Goal: Information Seeking & Learning: Learn about a topic

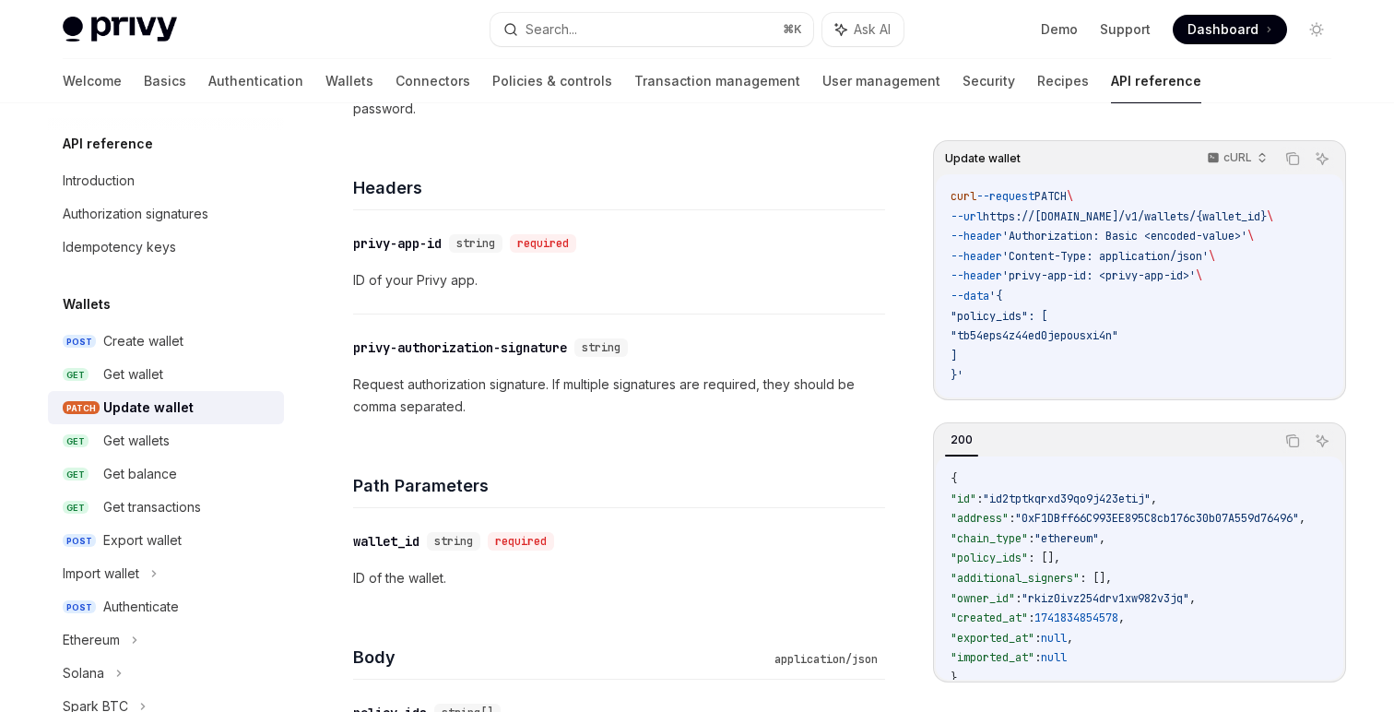
scroll to position [411, 0]
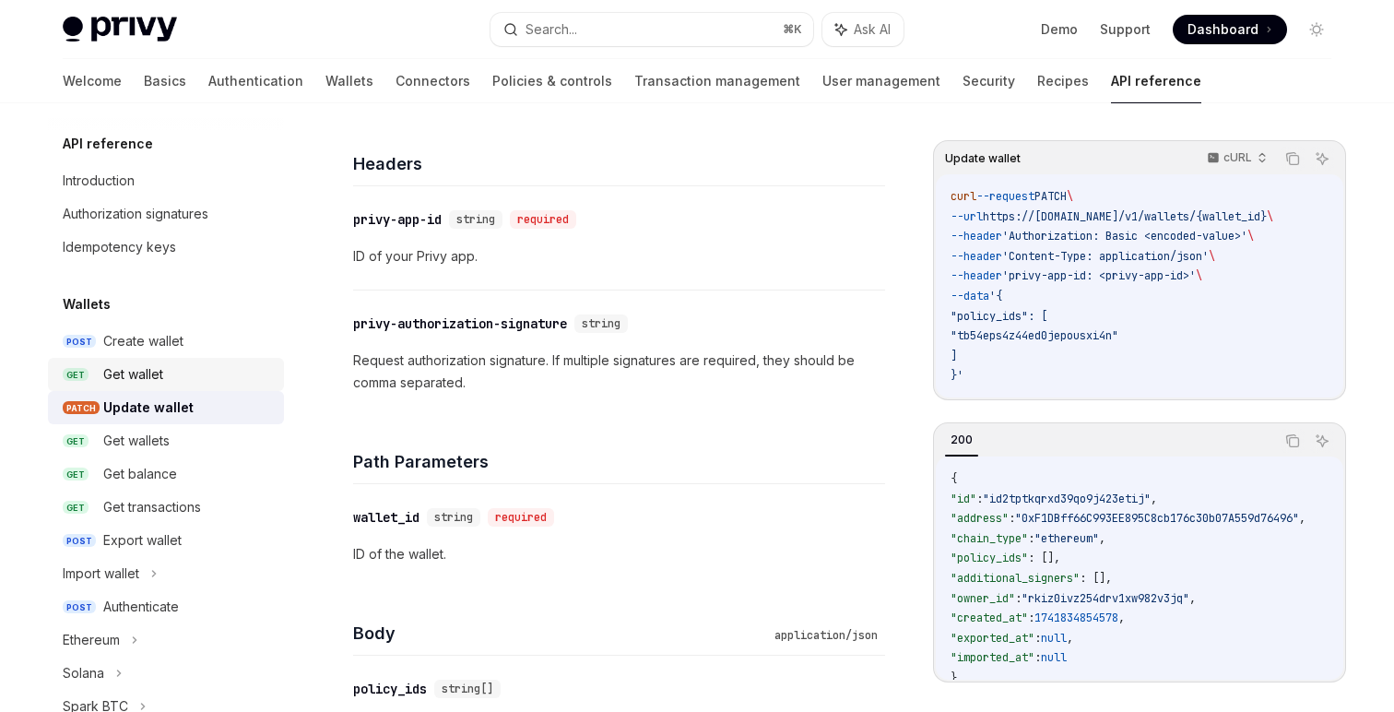
click at [183, 368] on div "Get wallet" at bounding box center [188, 374] width 170 height 22
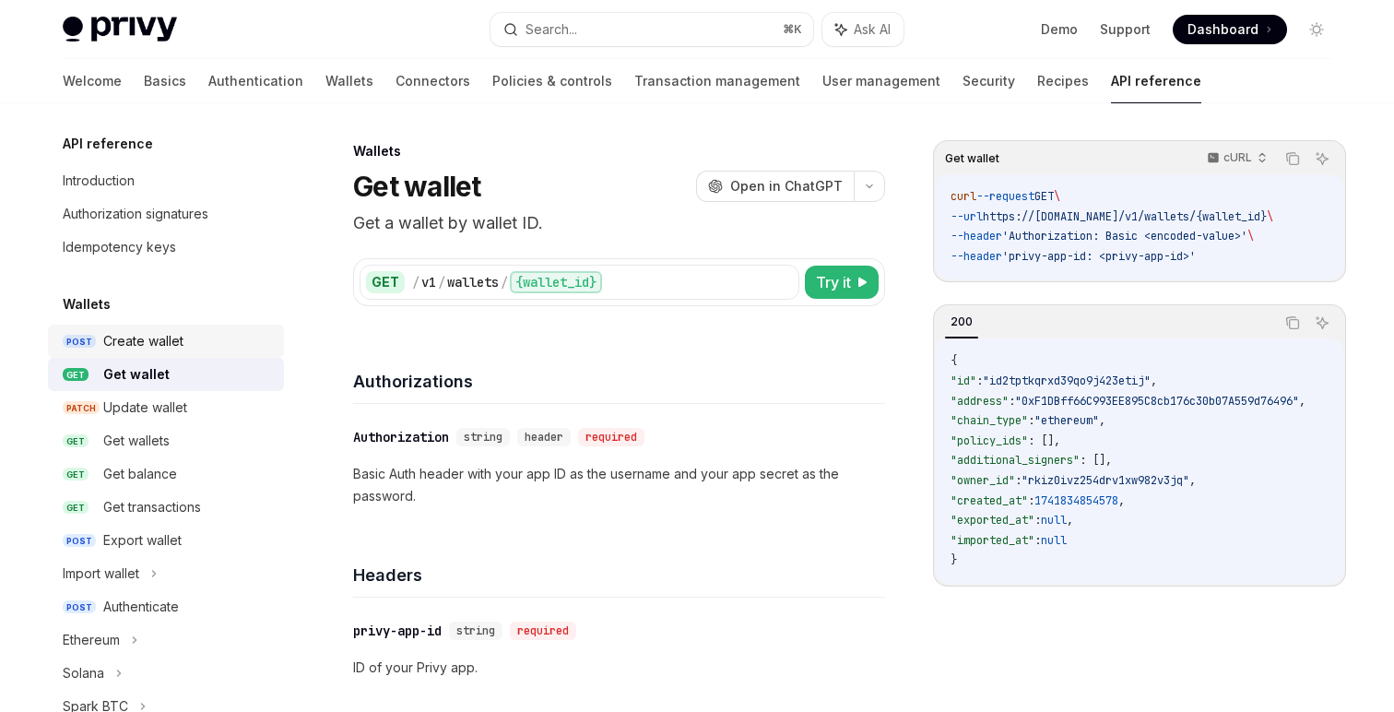
click at [187, 347] on div "Create wallet" at bounding box center [188, 341] width 170 height 22
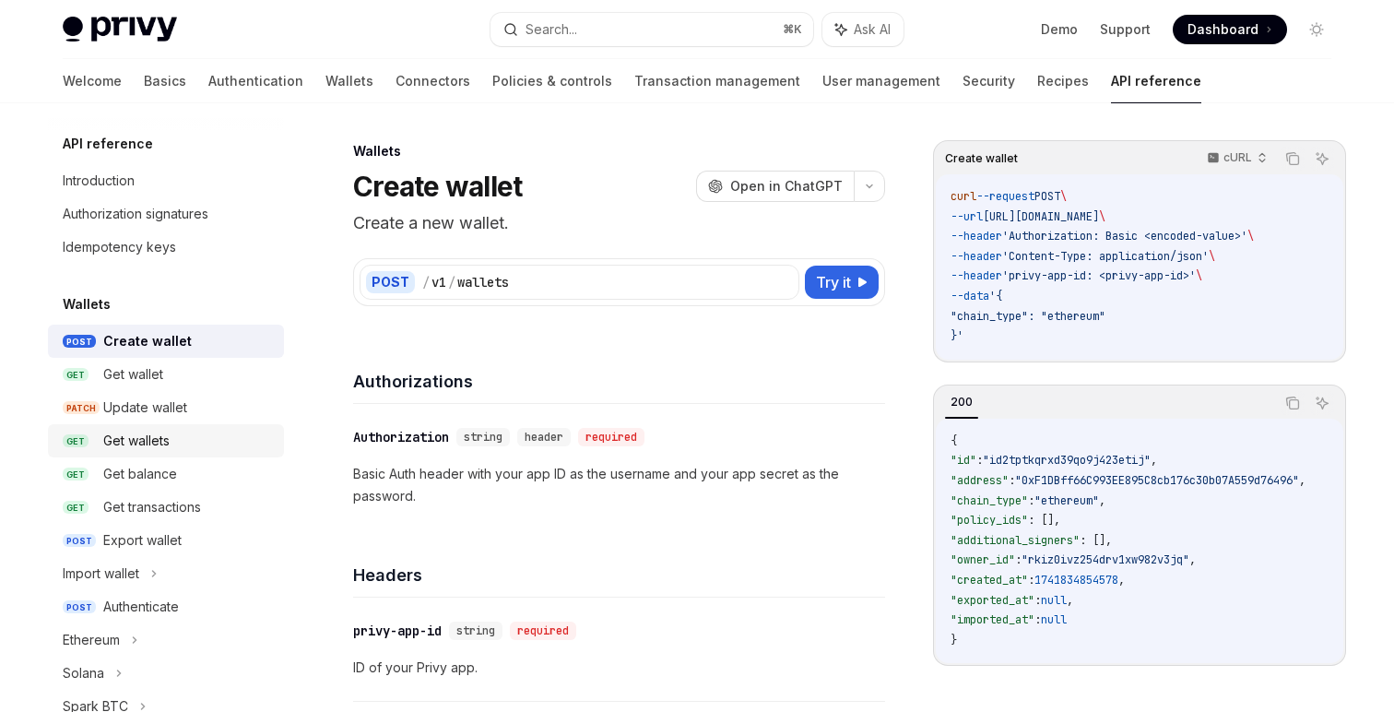
click at [212, 452] on link "GET Get wallets" at bounding box center [166, 440] width 236 height 33
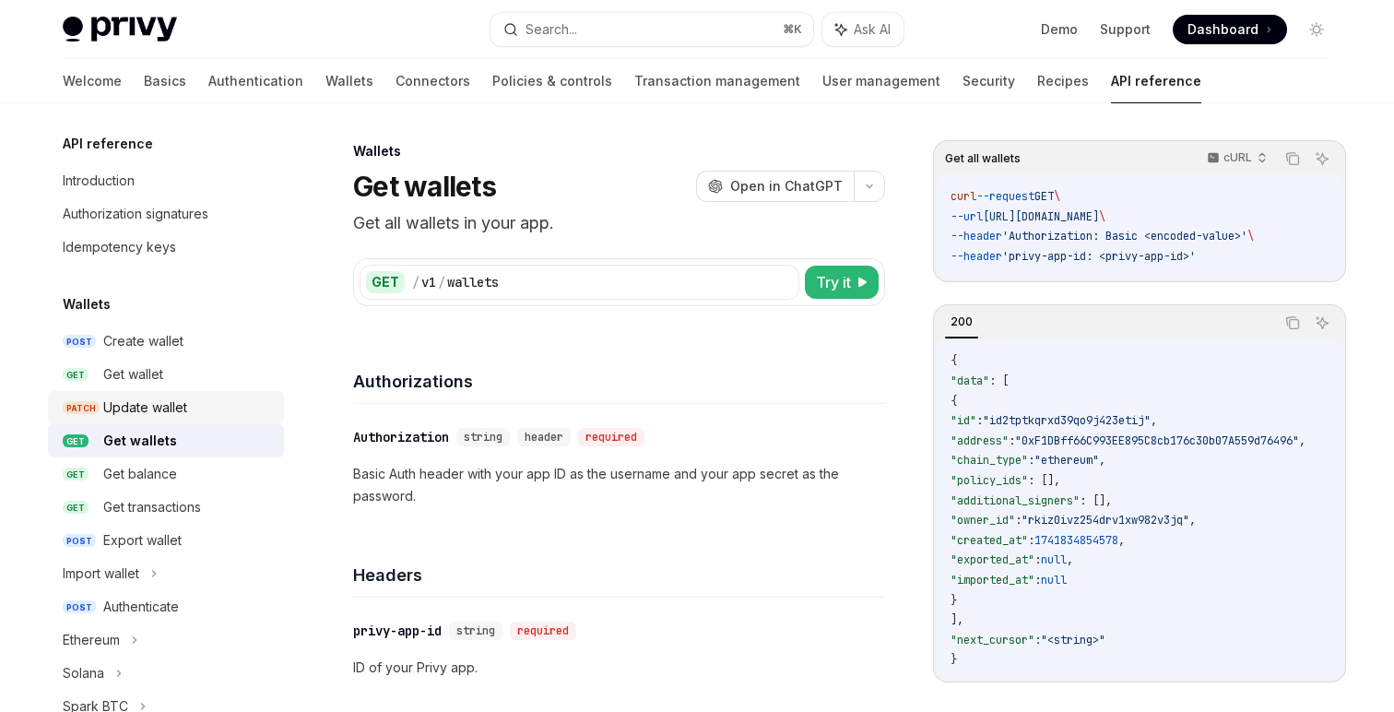
click at [192, 407] on div "Update wallet" at bounding box center [188, 407] width 170 height 22
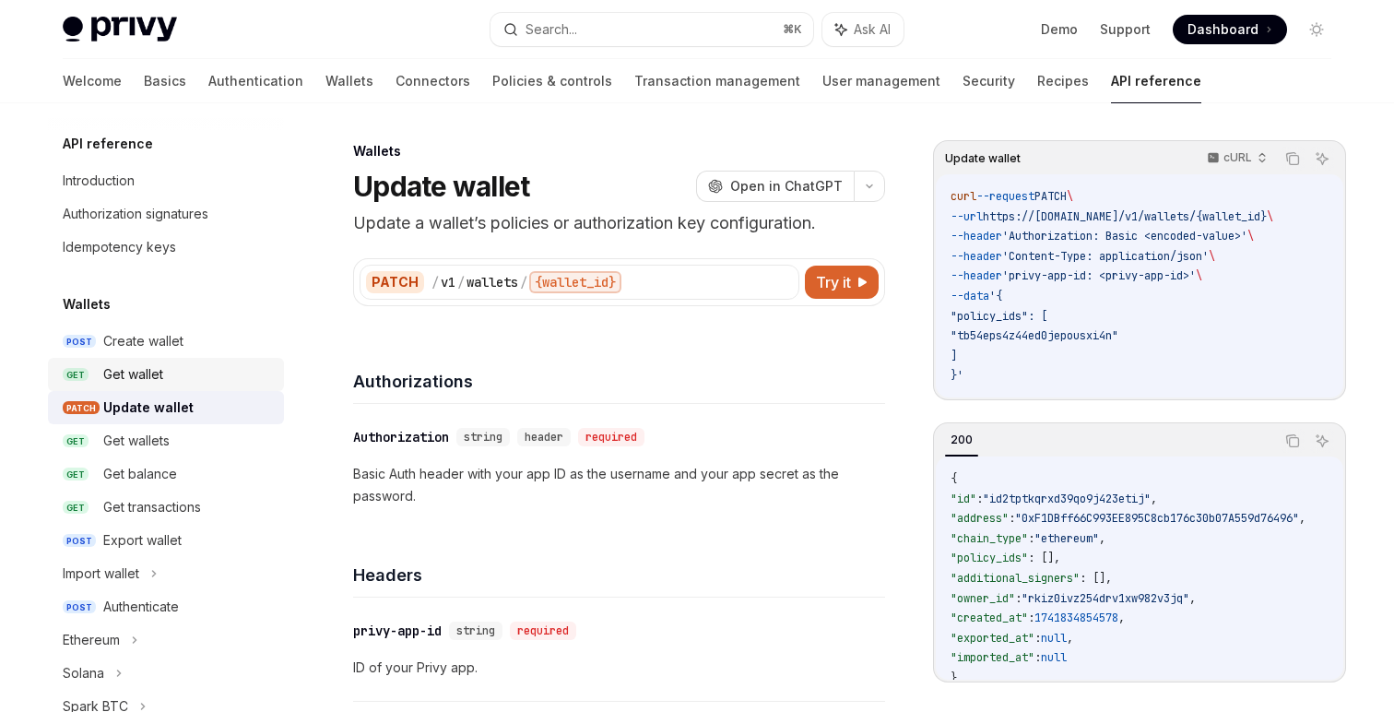
click at [181, 388] on link "GET Get wallet" at bounding box center [166, 374] width 236 height 33
type textarea "*"
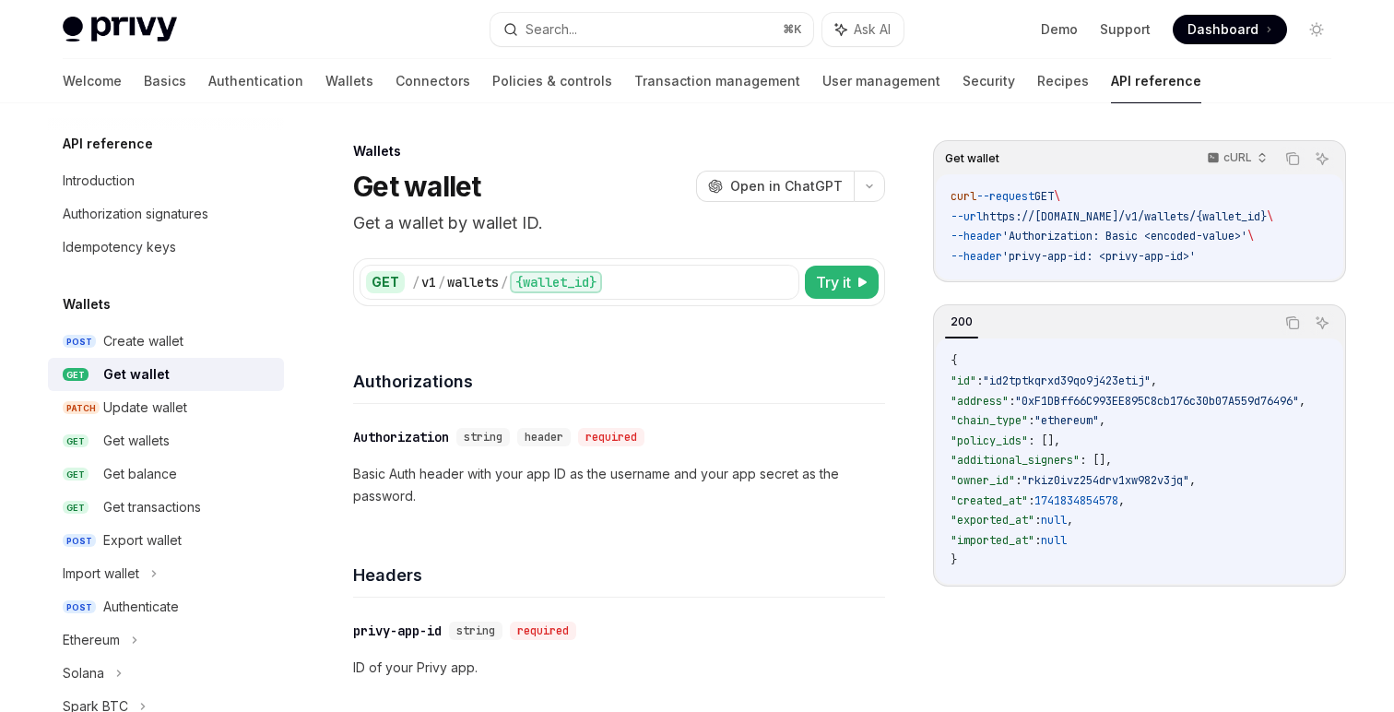
click at [192, 310] on div "Wallets" at bounding box center [166, 304] width 236 height 22
